Goal: Entertainment & Leisure: Consume media (video, audio)

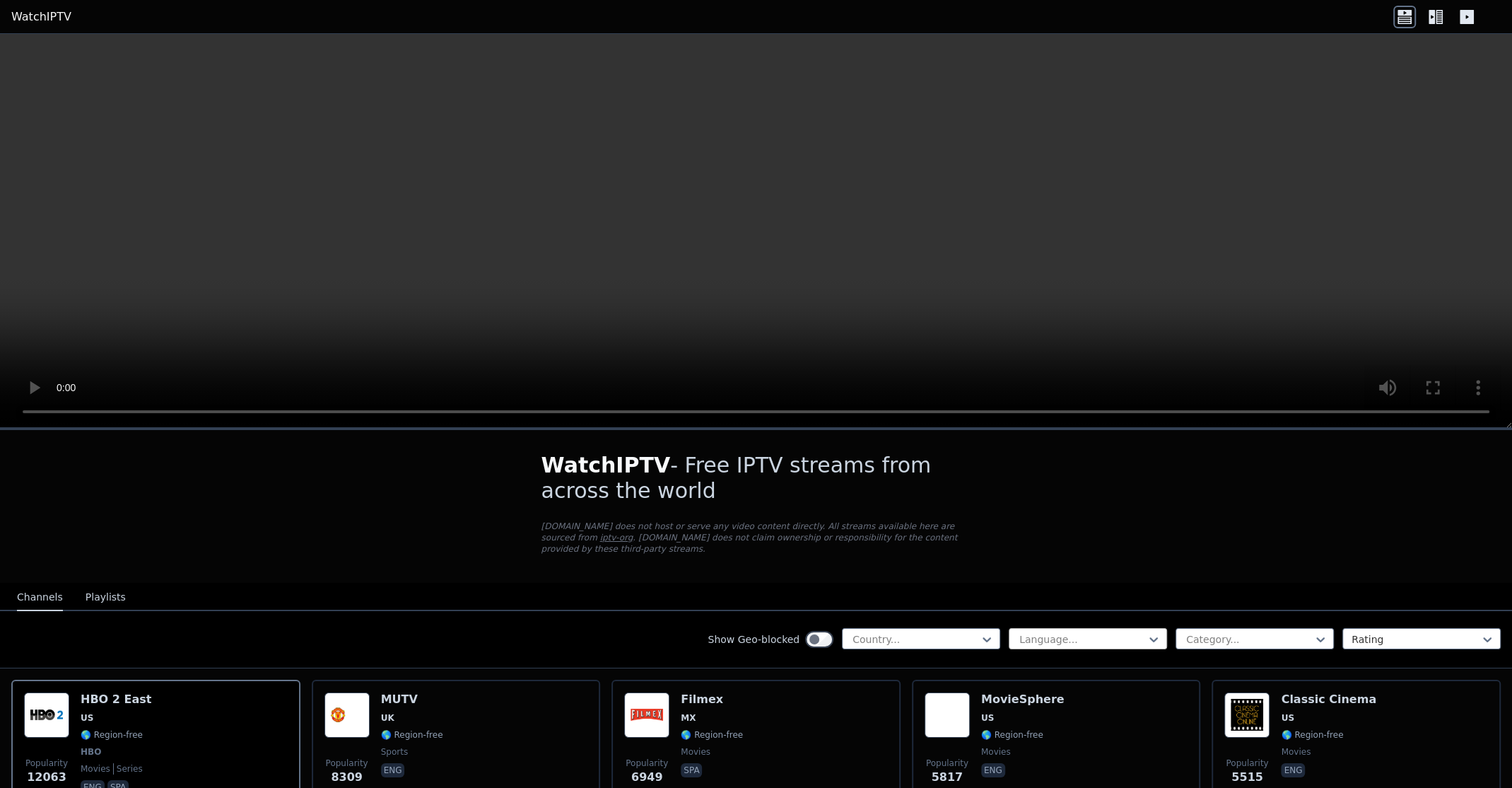
click at [1018, 632] on input "text" at bounding box center [1019, 639] width 3 height 14
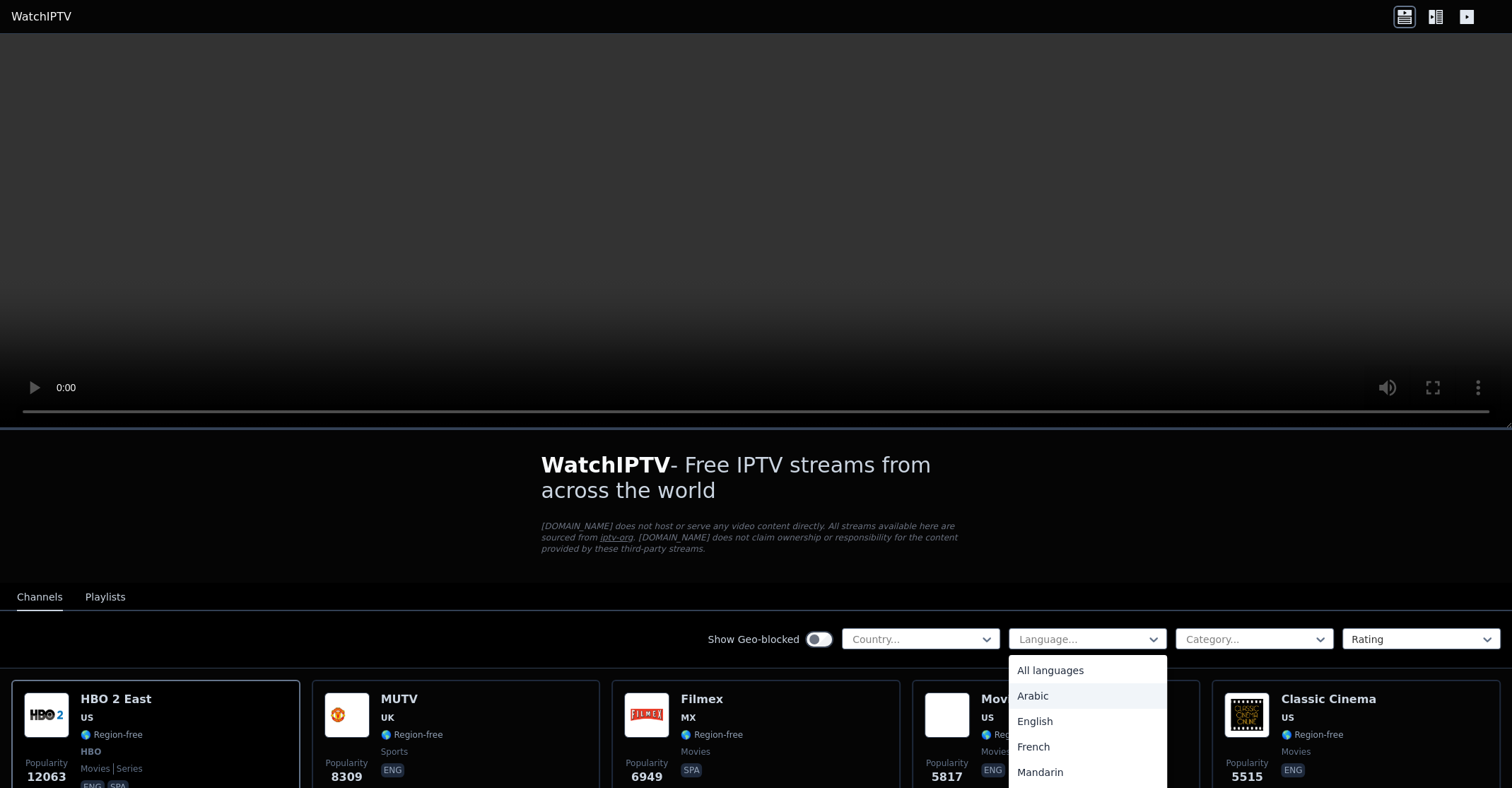
click at [1028, 683] on div "Arabic" at bounding box center [1088, 696] width 158 height 26
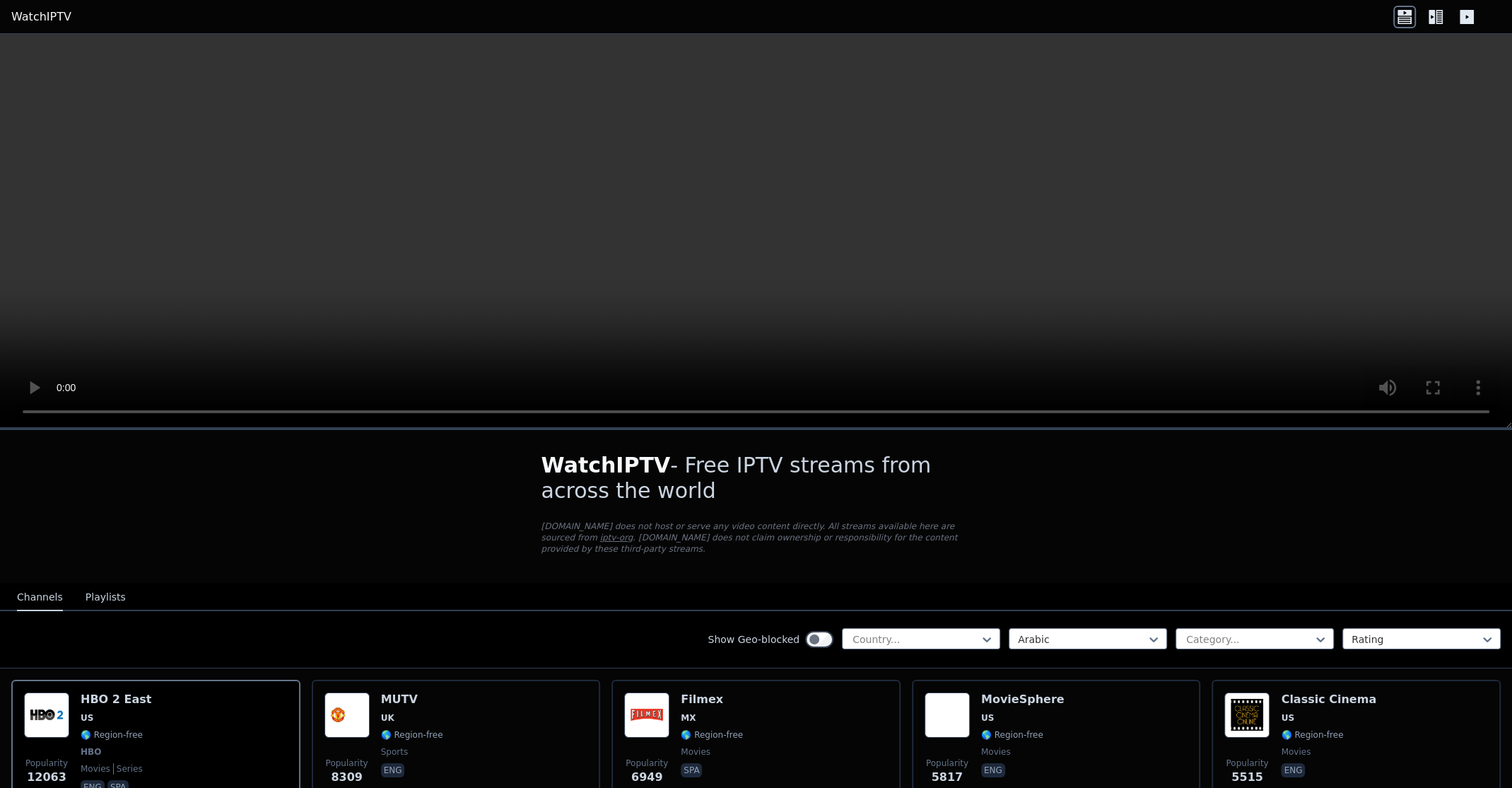
click at [1185, 611] on div "Show Geo-blocked Country... option Arabic, selected. Arabic Category... Rating" at bounding box center [756, 639] width 1512 height 57
click at [1189, 632] on div at bounding box center [1249, 639] width 128 height 14
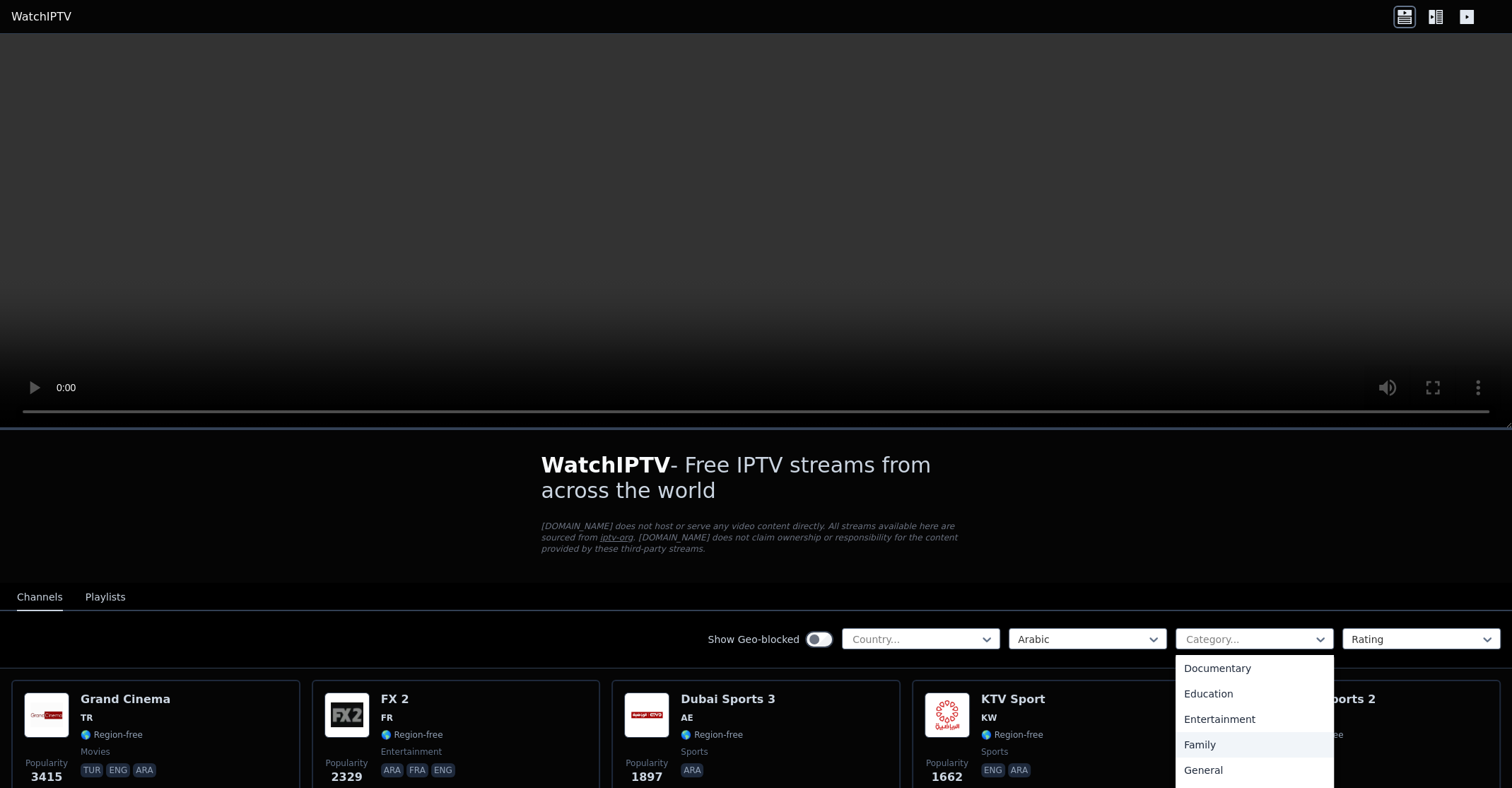
scroll to position [163, 0]
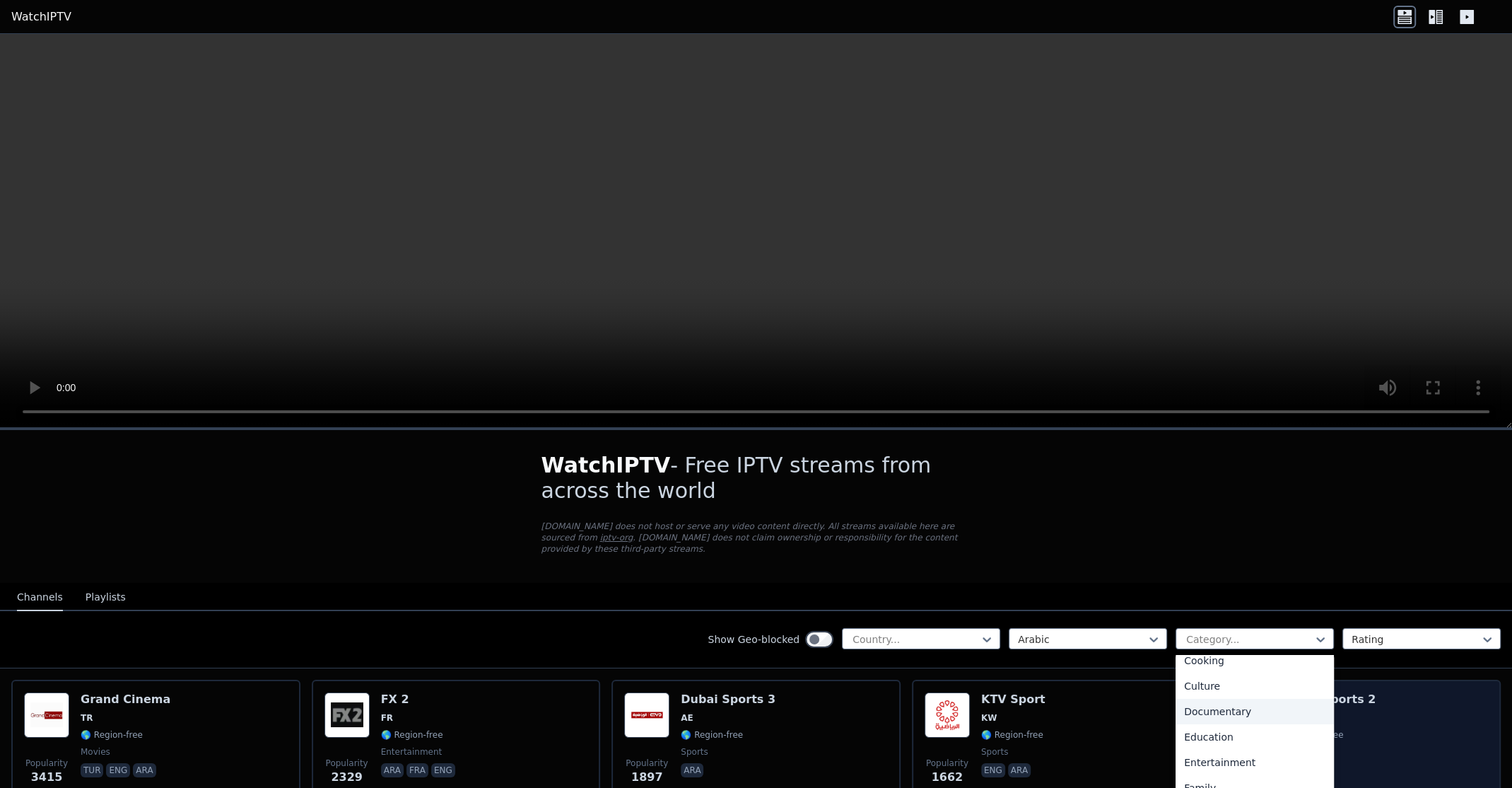
click at [1232, 704] on div "Documentary" at bounding box center [1254, 711] width 158 height 26
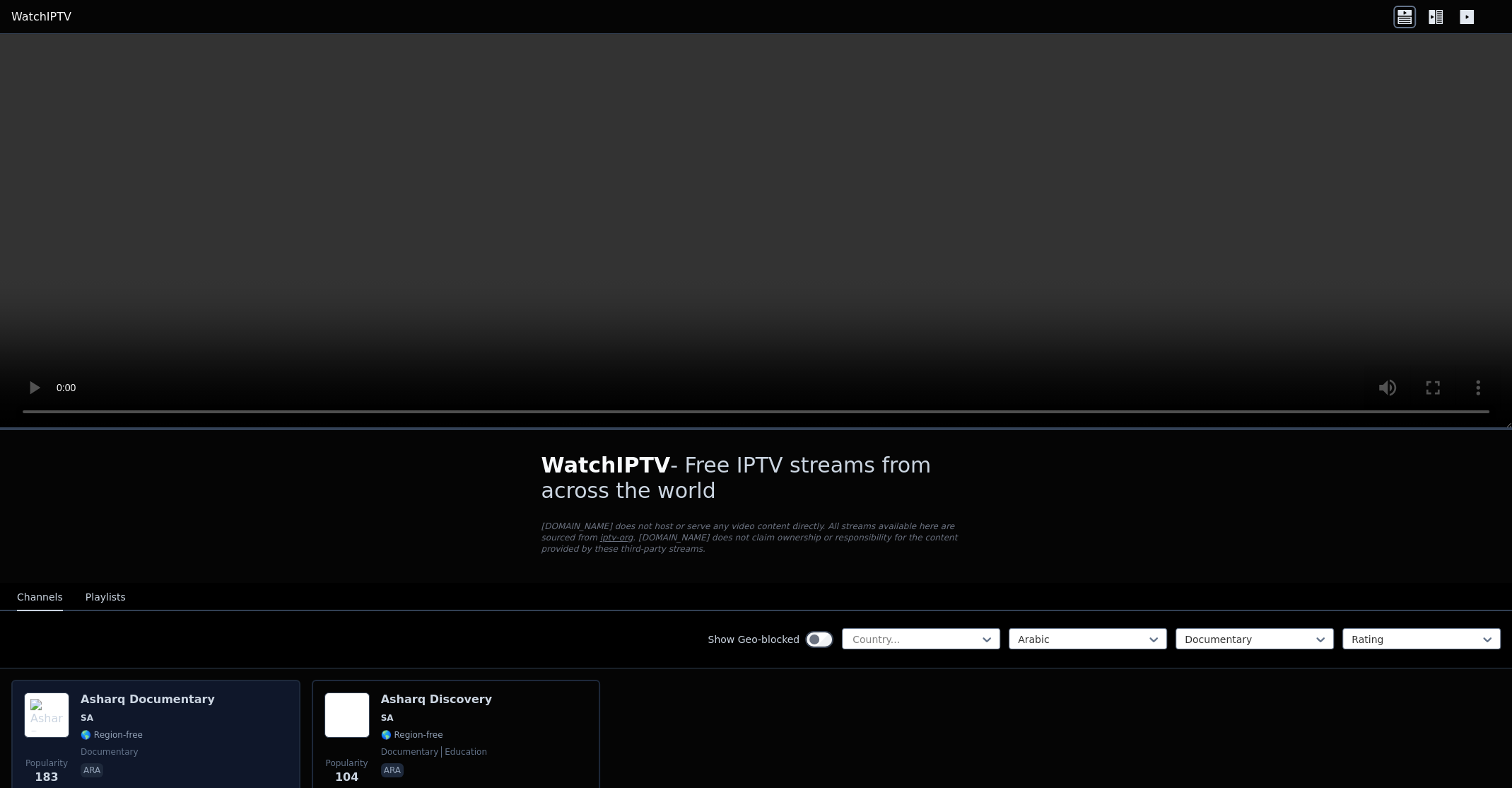
click at [247, 692] on div "Popularity 183 Asharq Documentary SA 🌎 Region-free documentary ara" at bounding box center [156, 743] width 264 height 102
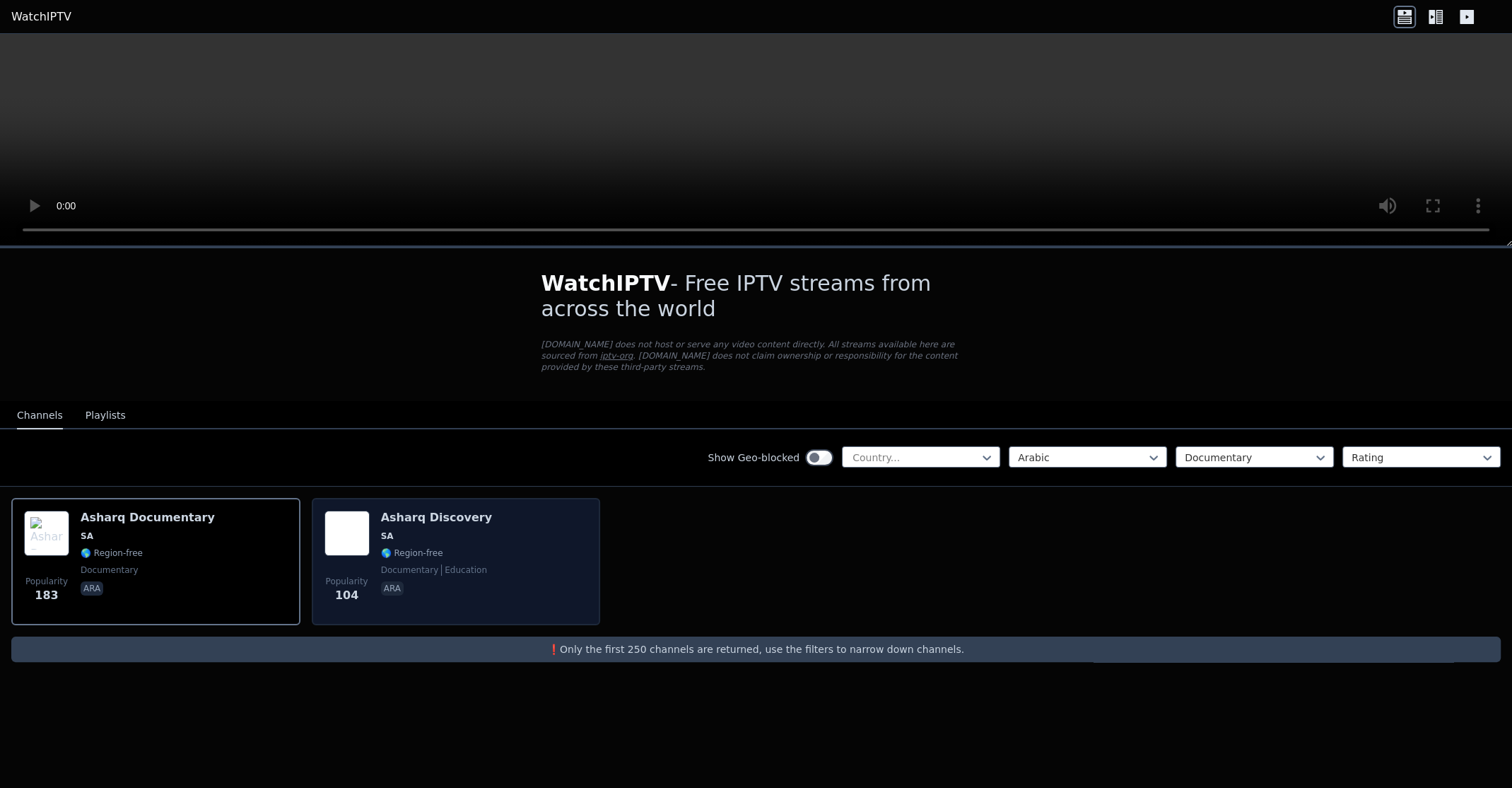
click at [407, 581] on span "ara" at bounding box center [436, 589] width 111 height 17
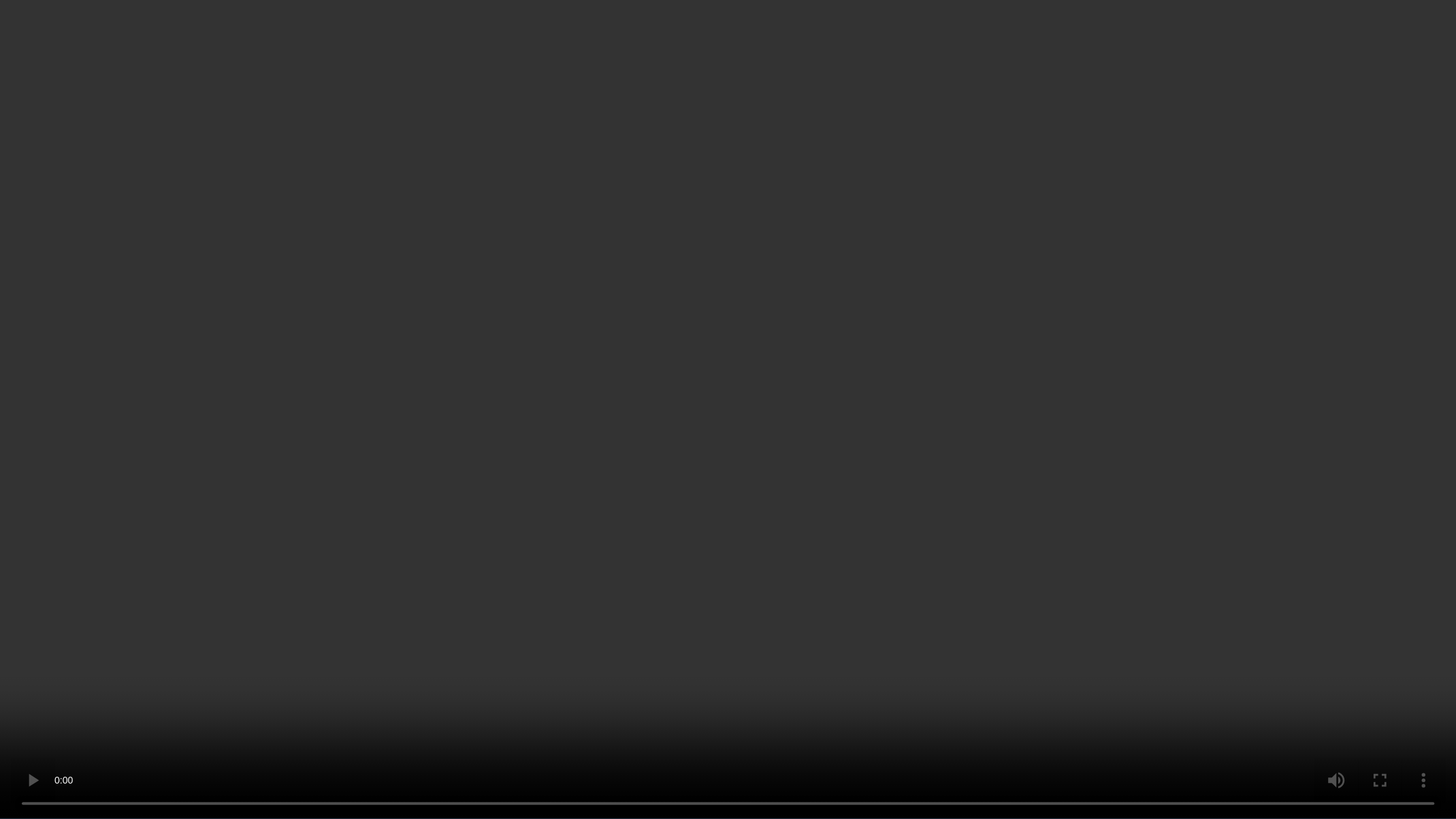
click at [1020, 534] on video at bounding box center [728, 409] width 1456 height 819
